Goal: Task Accomplishment & Management: Complete application form

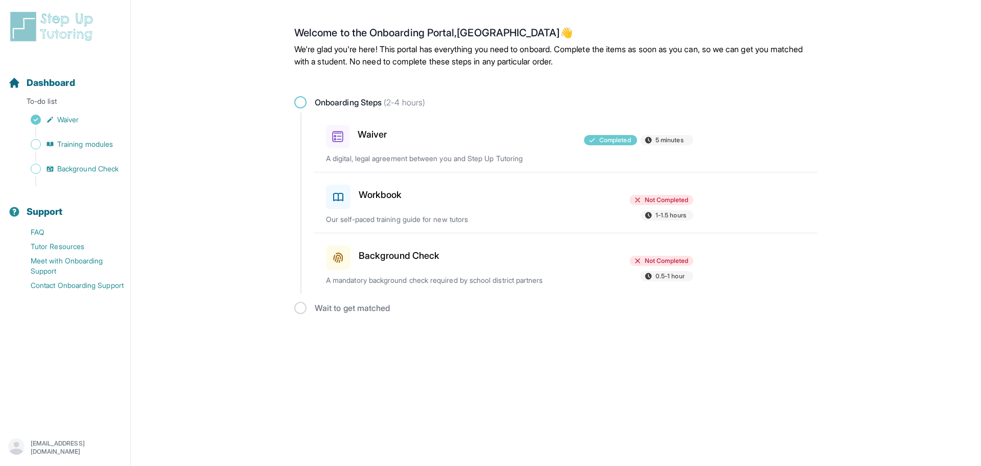
click at [385, 199] on h3 "Workbook" at bounding box center [380, 195] width 43 height 14
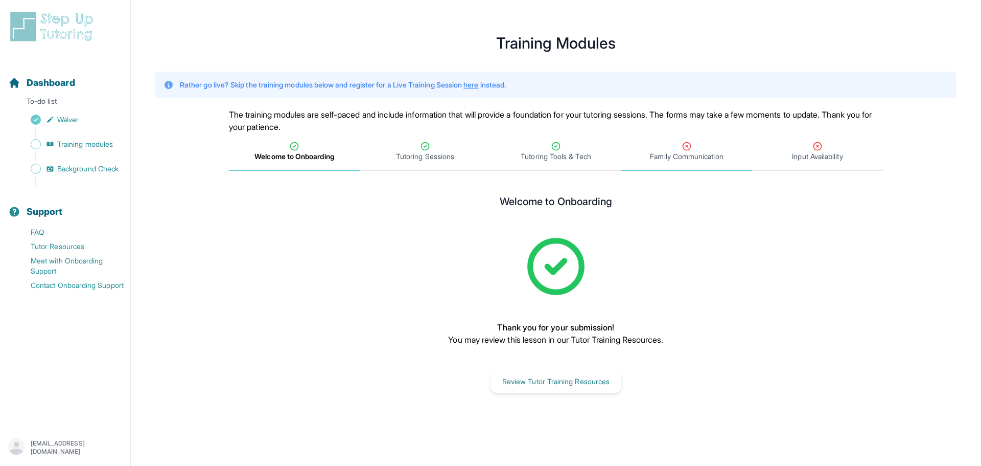
click at [694, 157] on span "Family Communication" at bounding box center [686, 156] width 73 height 10
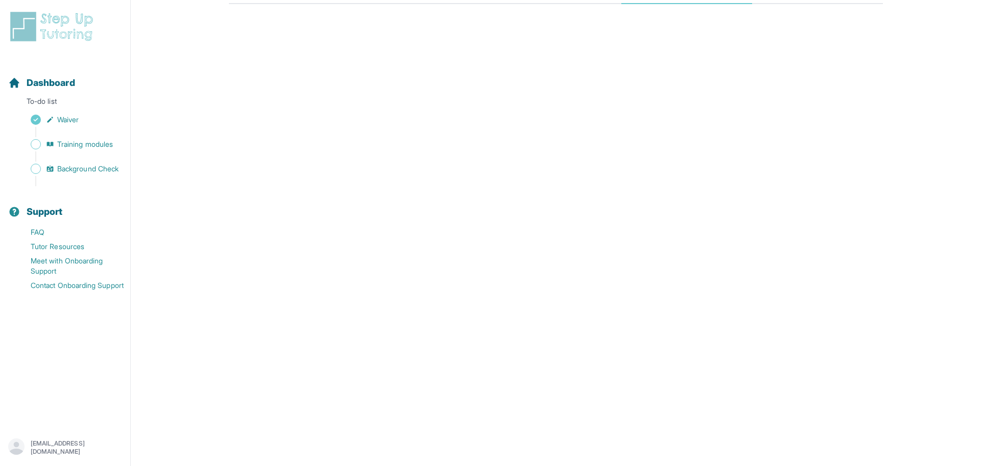
scroll to position [164, 0]
click at [81, 145] on span "Training modules" at bounding box center [85, 144] width 56 height 10
click at [88, 148] on span "Training modules" at bounding box center [85, 144] width 56 height 10
click at [64, 173] on span "Background Check" at bounding box center [87, 169] width 61 height 10
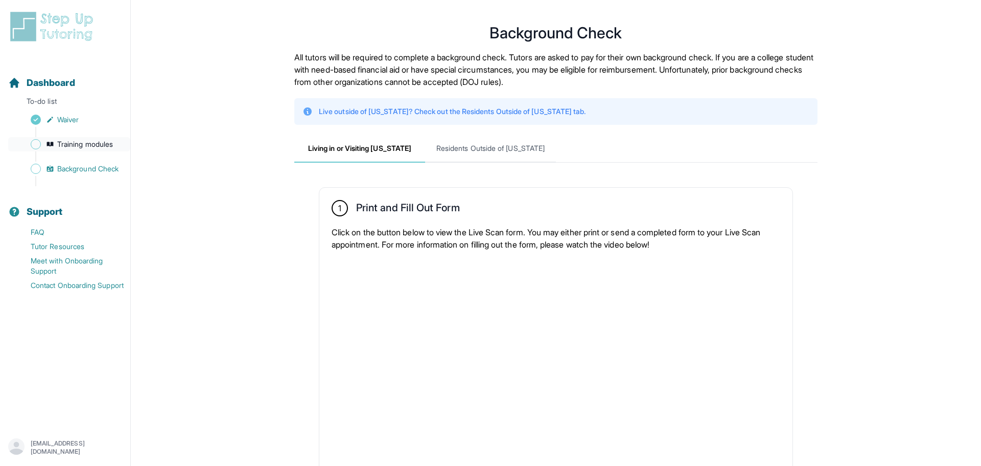
click at [71, 143] on span "Training modules" at bounding box center [85, 144] width 56 height 10
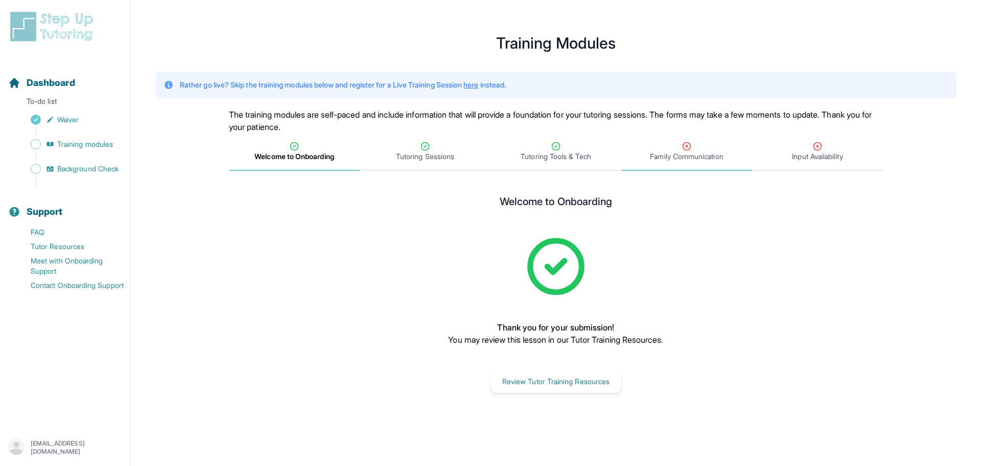
click at [661, 158] on span "Family Communication" at bounding box center [686, 156] width 73 height 10
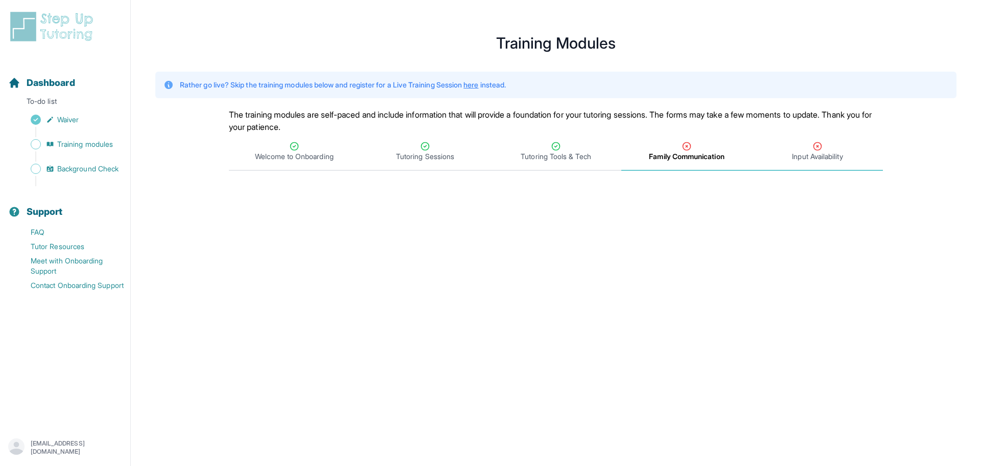
click at [827, 158] on span "Input Availability" at bounding box center [817, 156] width 51 height 10
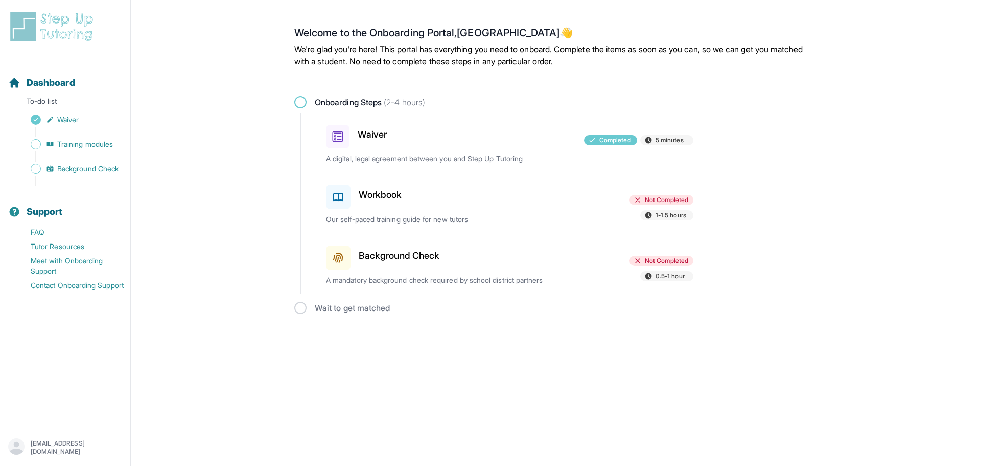
click at [399, 255] on h3 "Background Check" at bounding box center [399, 255] width 81 height 14
